Goal: Information Seeking & Learning: Learn about a topic

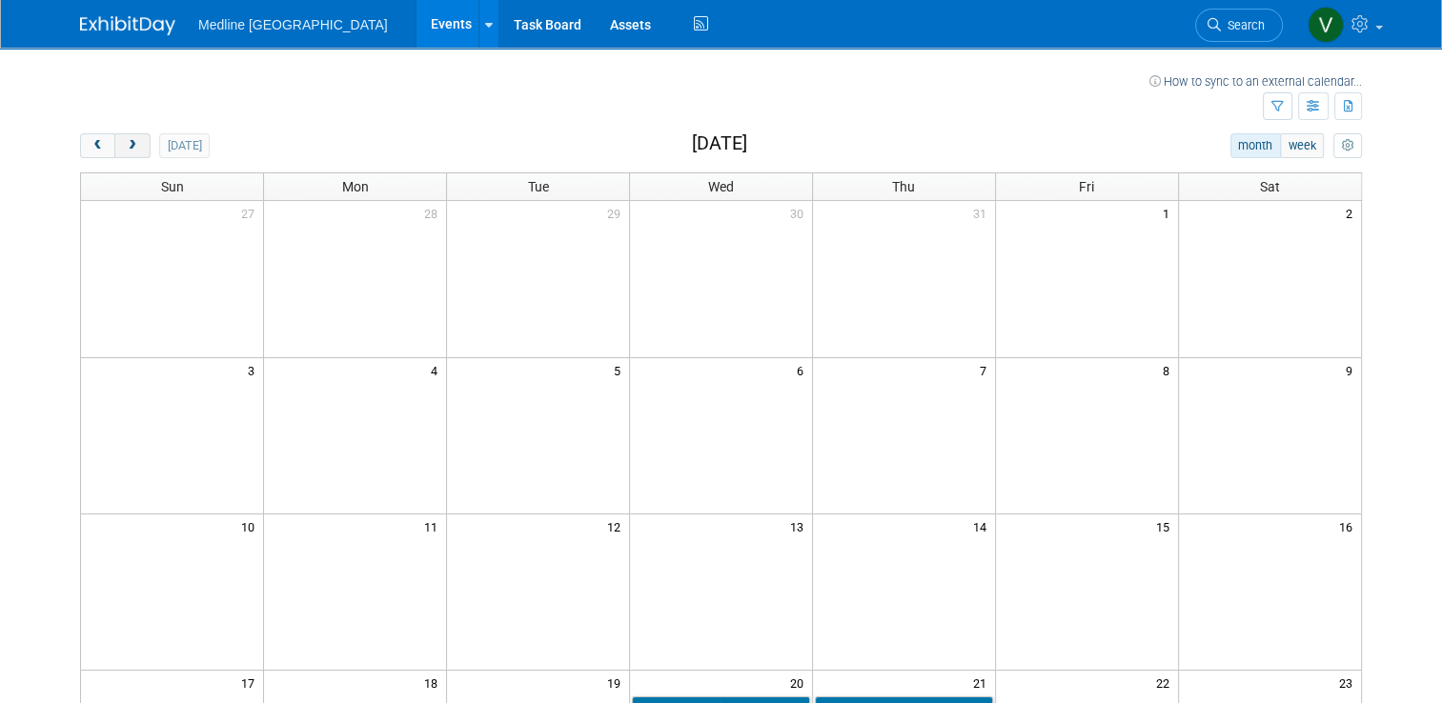
click at [128, 148] on button "next" at bounding box center [131, 145] width 35 height 25
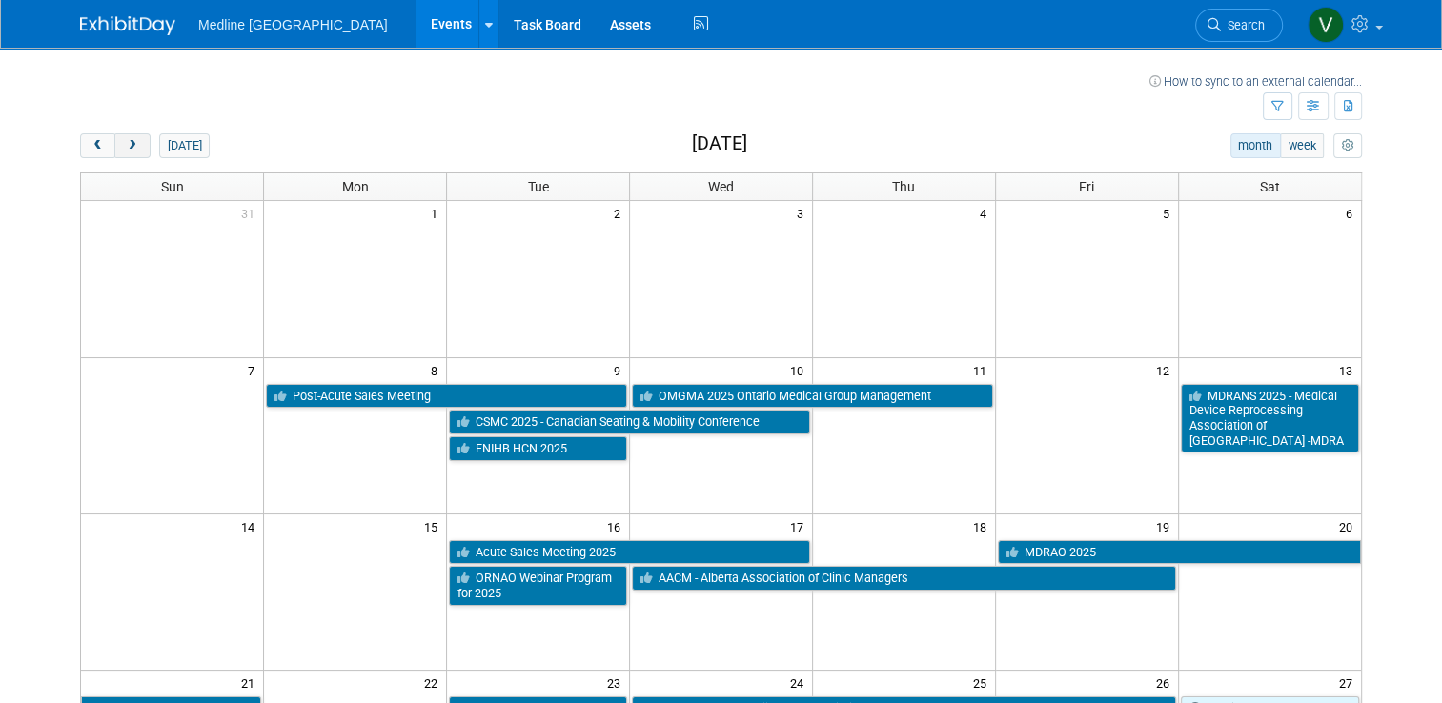
click at [131, 147] on button "next" at bounding box center [131, 145] width 35 height 25
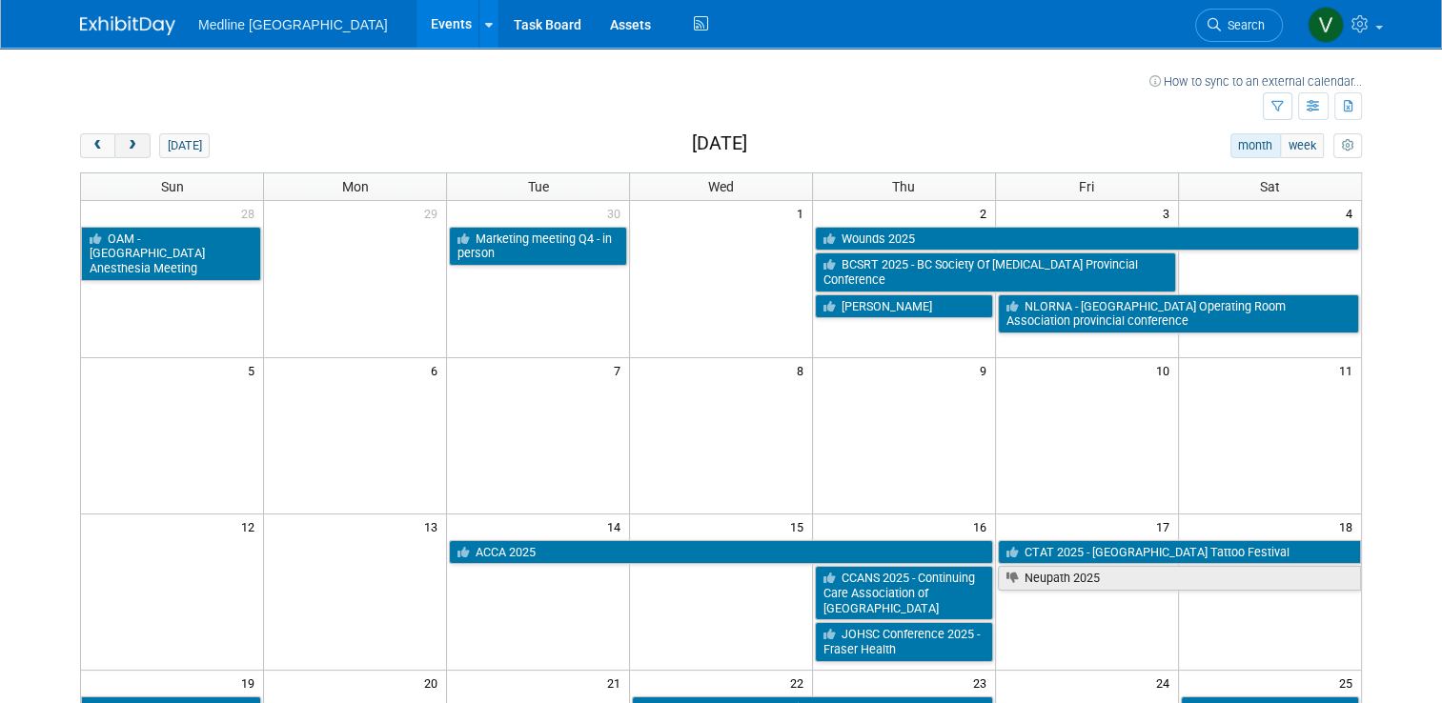
click at [125, 151] on span "next" at bounding box center [132, 146] width 14 height 12
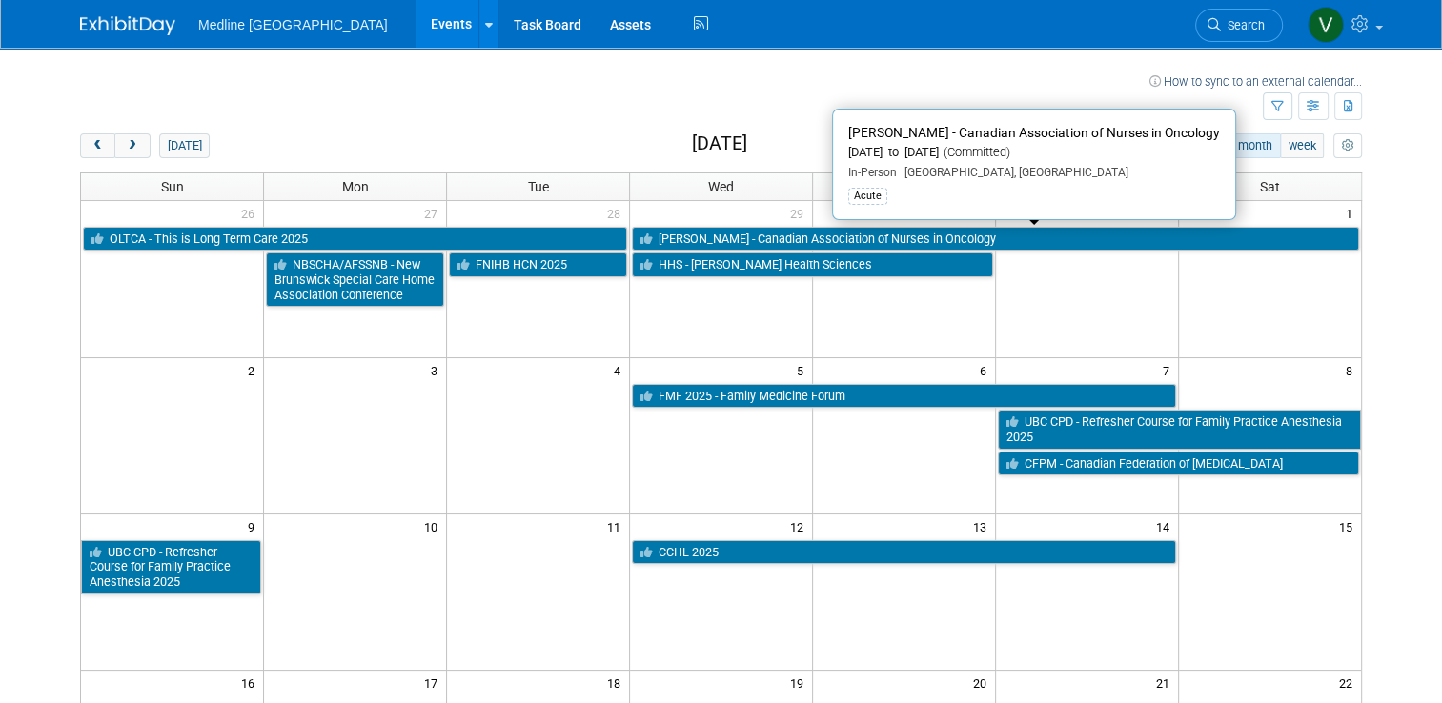
click at [851, 237] on link "[PERSON_NAME] - Canadian Association of Nurses in Oncology" at bounding box center [995, 239] width 727 height 25
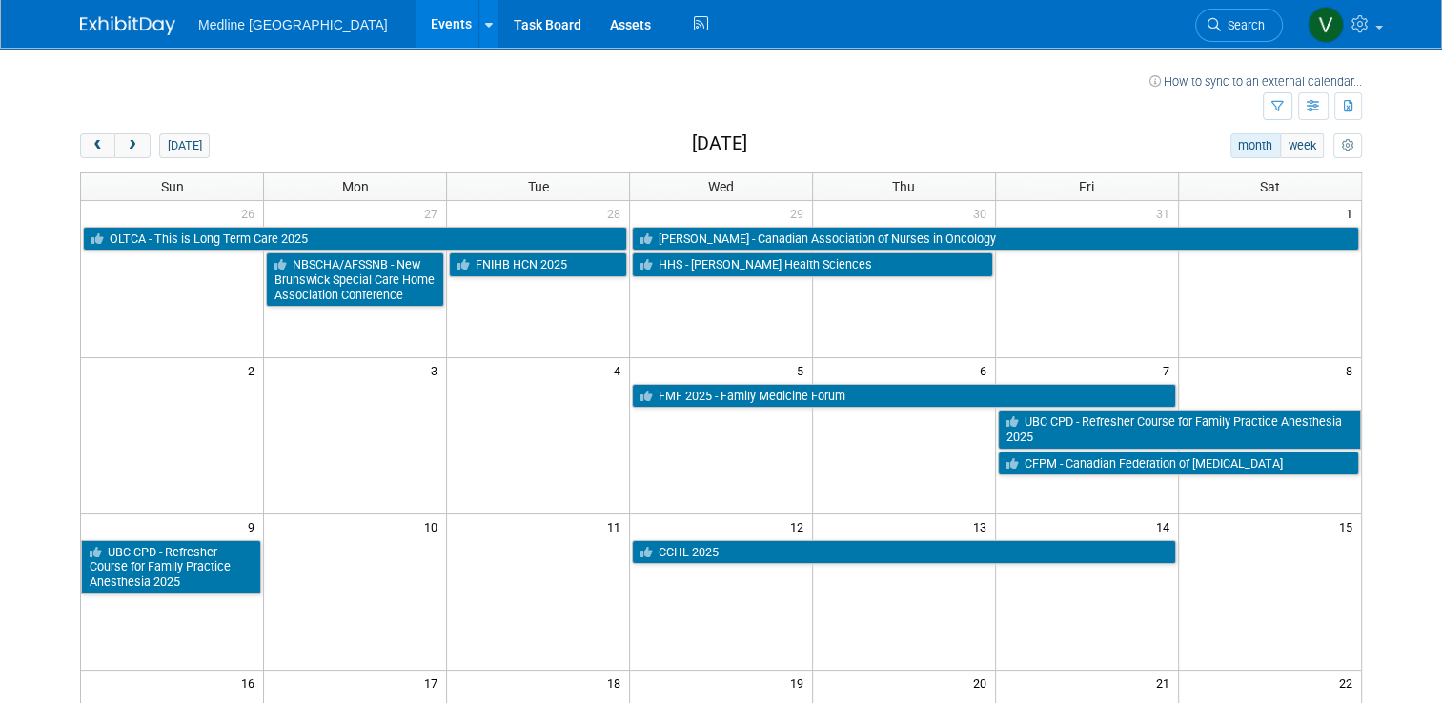
click at [1251, 308] on td at bounding box center [1269, 279] width 183 height 156
drag, startPoint x: 962, startPoint y: 236, endPoint x: 960, endPoint y: 151, distance: 85.8
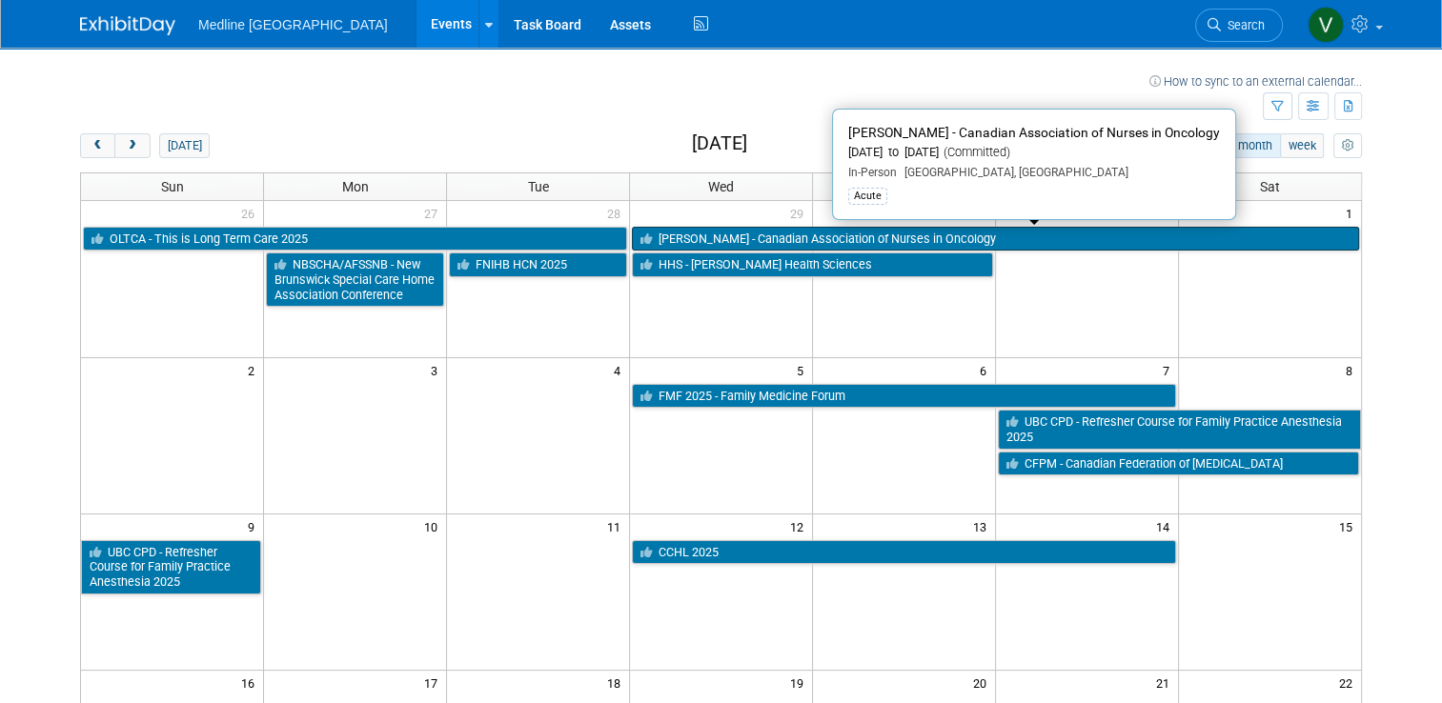
drag, startPoint x: 960, startPoint y: 151, endPoint x: 832, endPoint y: 240, distance: 156.7
click at [832, 240] on link "[PERSON_NAME] - Canadian Association of Nurses in Oncology" at bounding box center [995, 239] width 727 height 25
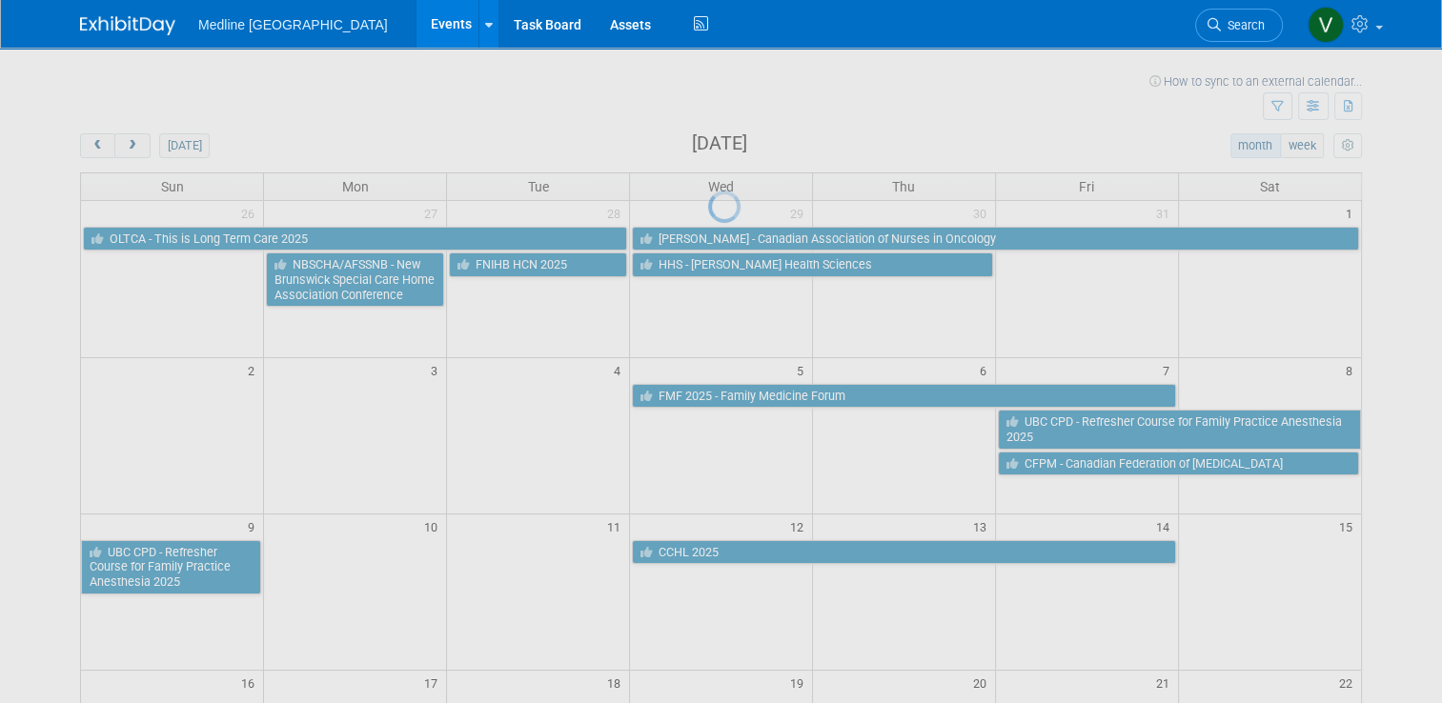
click at [735, 238] on div at bounding box center [721, 351] width 27 height 703
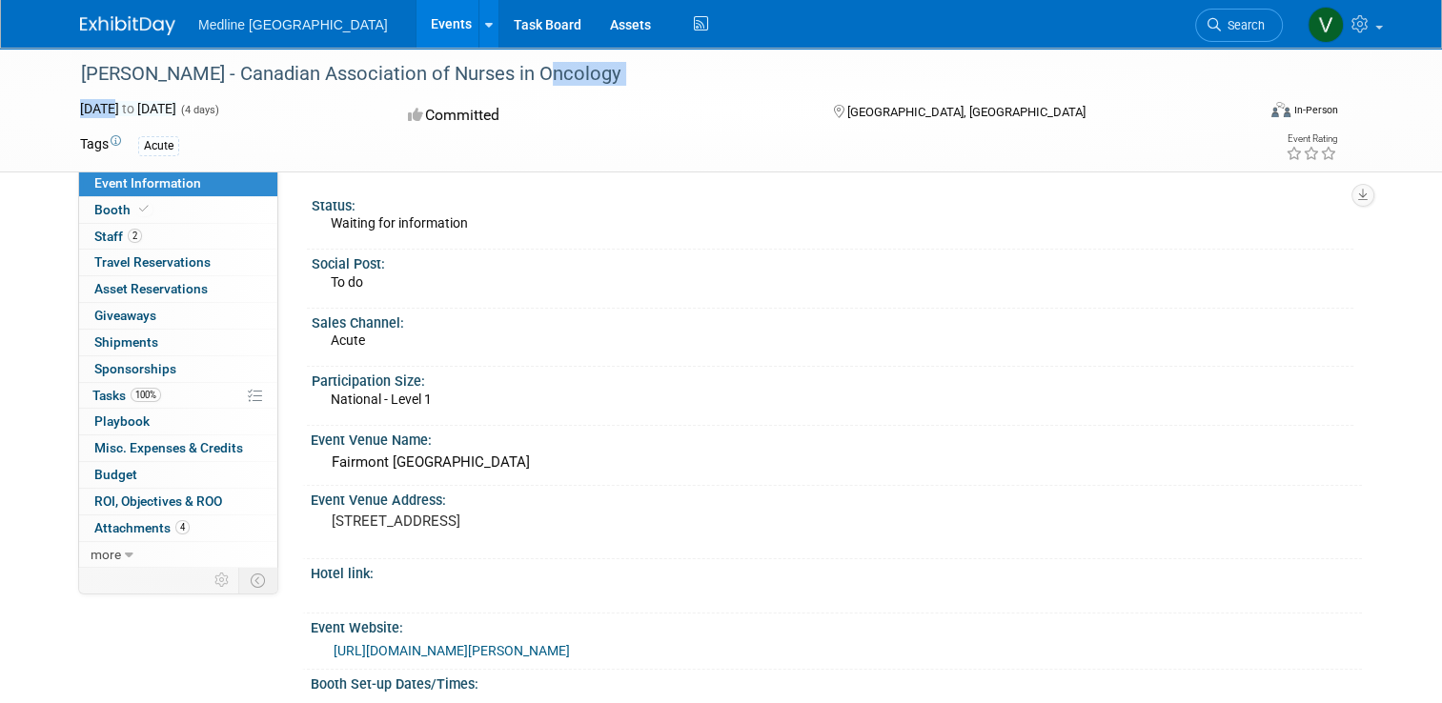
drag, startPoint x: 520, startPoint y: 72, endPoint x: 102, endPoint y: 112, distance: 420.2
click at [102, 112] on div "CANO - Canadian Association of Nurses in Oncology Oct 29, 2025 to Nov 1, 2025 (…" at bounding box center [721, 110] width 1310 height 124
drag, startPoint x: 102, startPoint y: 112, endPoint x: 69, endPoint y: 71, distance: 53.6
click at [74, 71] on div "[PERSON_NAME] - Canadian Association of Nurses in Oncology" at bounding box center [652, 74] width 1157 height 34
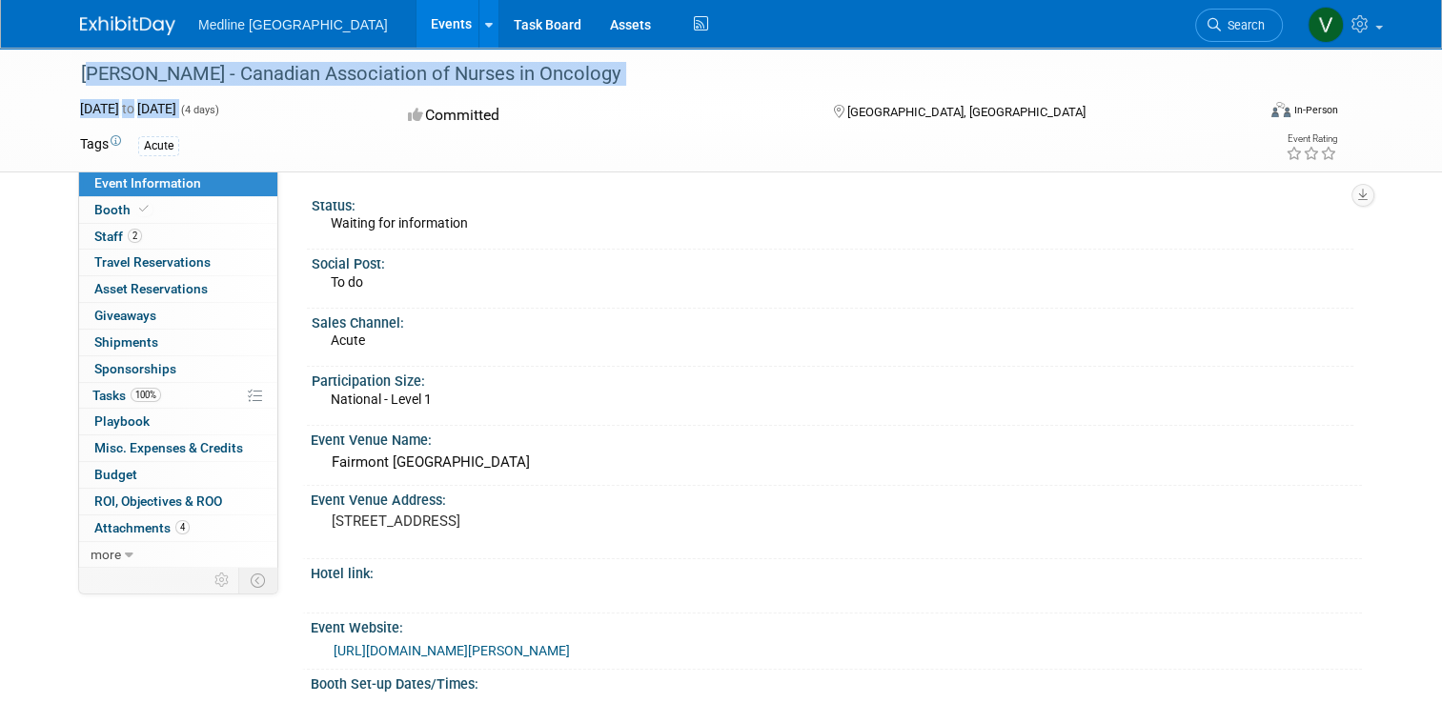
drag, startPoint x: 69, startPoint y: 71, endPoint x: 233, endPoint y: 109, distance: 169.2
click at [233, 109] on div "CANO - Canadian Association of Nurses in Oncology Oct 29, 2025 to Nov 1, 2025 (…" at bounding box center [721, 110] width 1310 height 124
drag, startPoint x: 233, startPoint y: 109, endPoint x: 188, endPoint y: 66, distance: 62.7
copy div "CANO - Canadian Association of Nurses in Oncology Oct 29, 2025 to Nov 1, 2025"
